Goal: Information Seeking & Learning: Learn about a topic

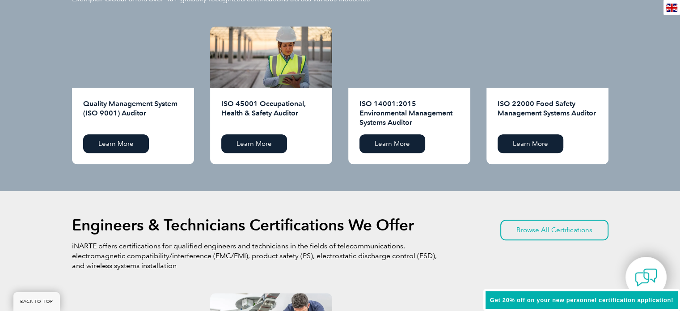
scroll to position [984, 0]
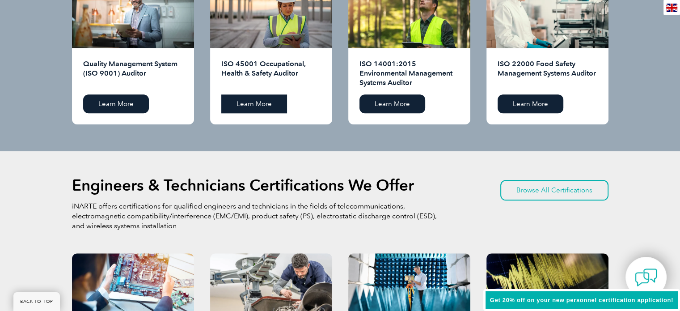
click at [237, 101] on link "Learn More" at bounding box center [254, 103] width 66 height 19
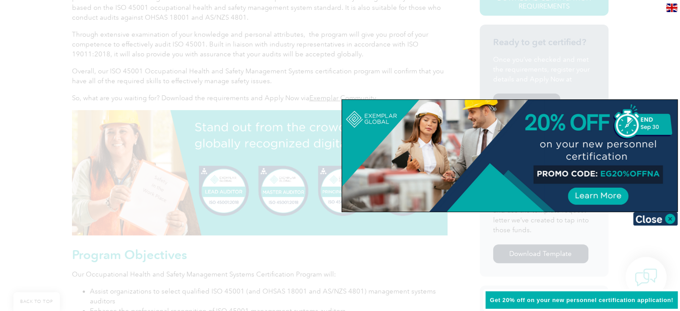
scroll to position [358, 0]
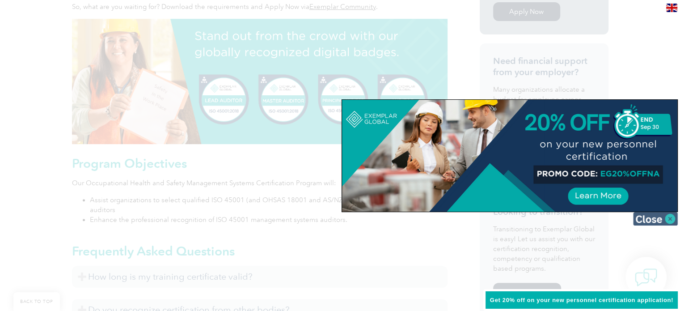
click at [670, 220] on img at bounding box center [655, 218] width 45 height 13
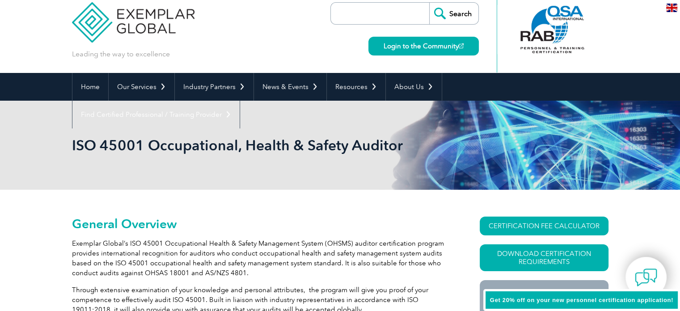
scroll to position [0, 0]
